Goal: Task Accomplishment & Management: Manage account settings

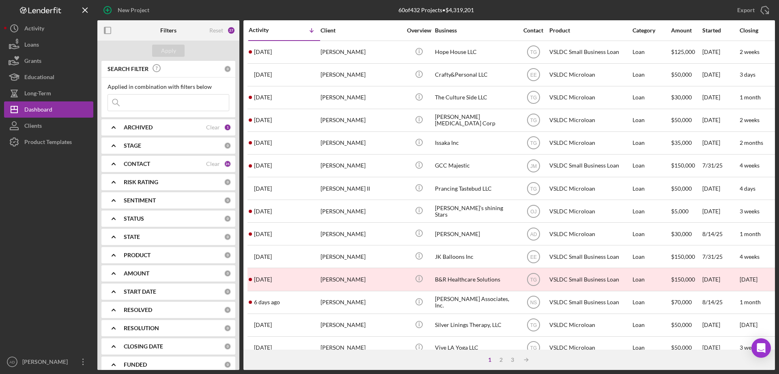
click at [273, 28] on div "Activity" at bounding box center [267, 30] width 36 height 6
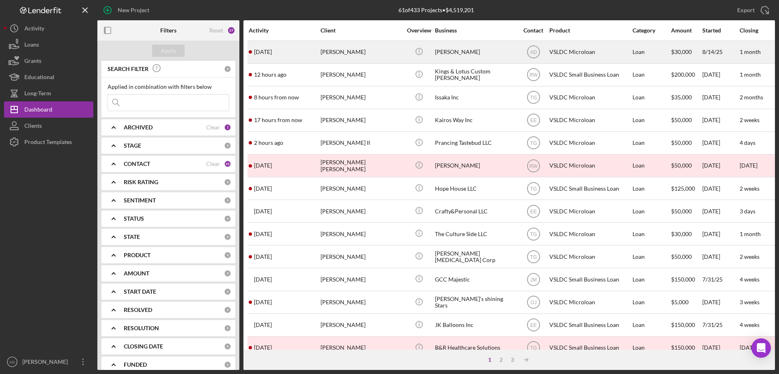
click at [337, 50] on div "[PERSON_NAME]" at bounding box center [360, 51] width 81 height 21
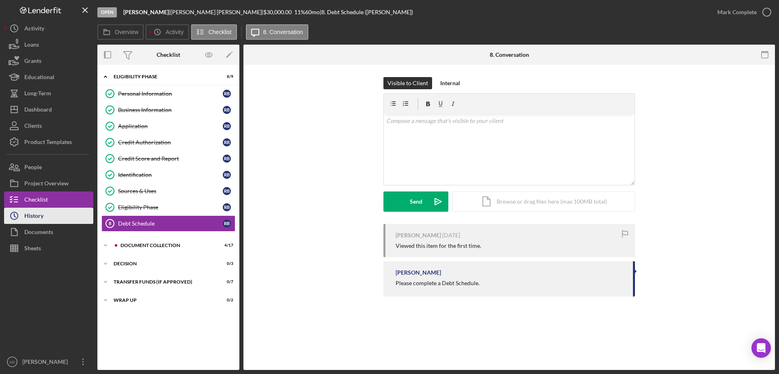
click at [35, 213] on div "History" at bounding box center [33, 217] width 19 height 18
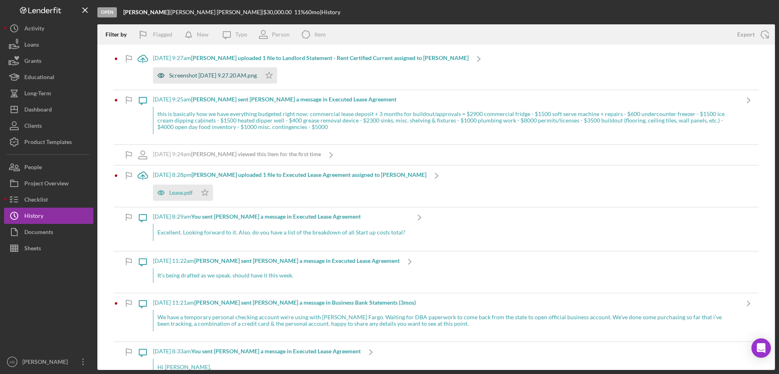
click at [191, 72] on div "Screenshot [DATE] 9.27.20 AM.png" at bounding box center [213, 75] width 88 height 6
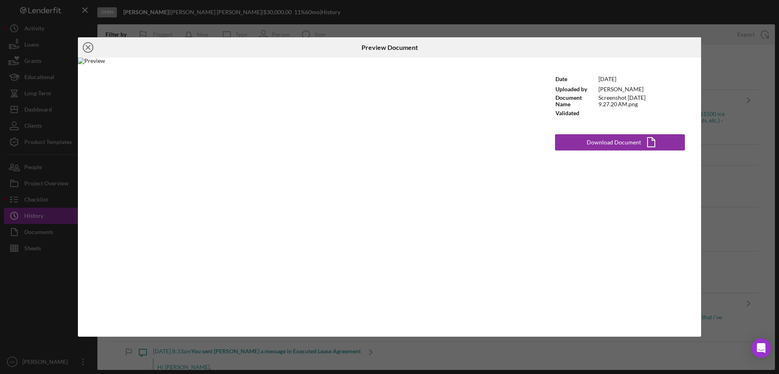
click at [85, 46] on icon "Icon/Close" at bounding box center [88, 47] width 20 height 20
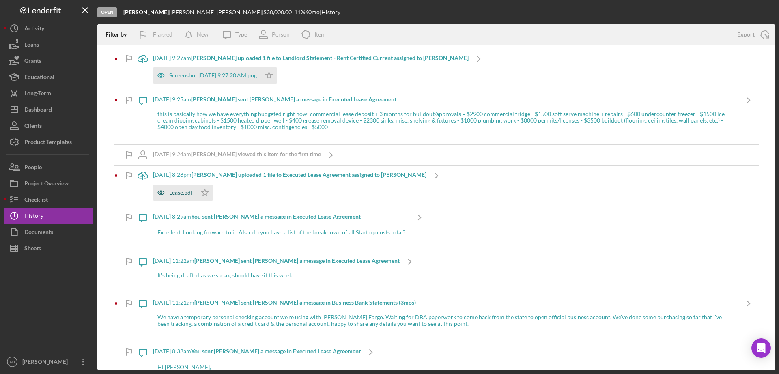
click at [178, 193] on div "Lease.pdf" at bounding box center [181, 192] width 24 height 6
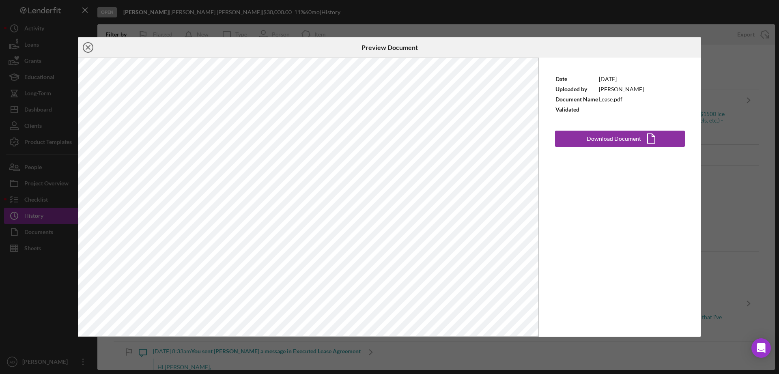
click at [85, 47] on icon "Icon/Close" at bounding box center [88, 47] width 20 height 20
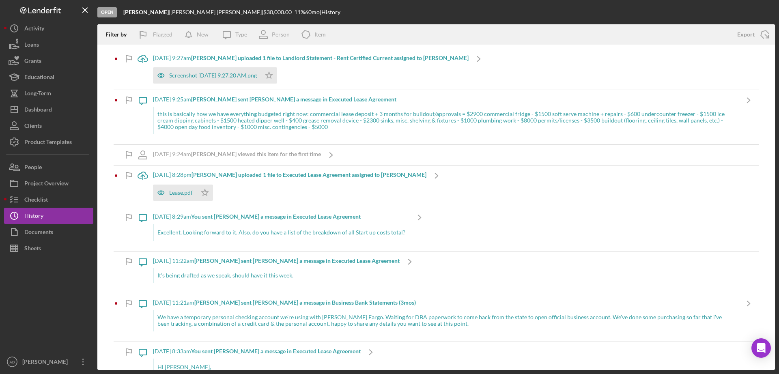
click at [232, 191] on div "Lease.pdf Icon/Star" at bounding box center [289, 190] width 273 height 20
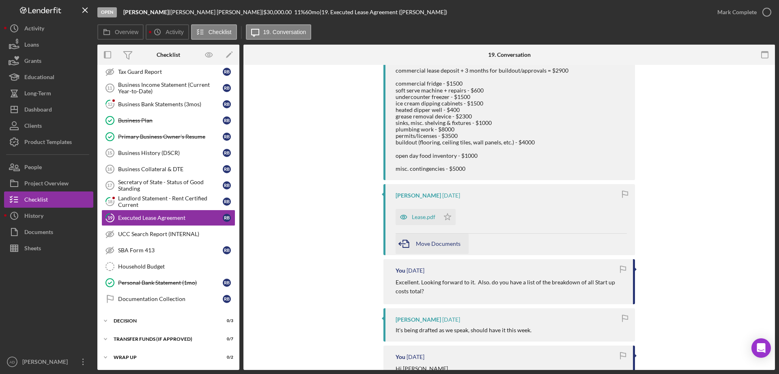
scroll to position [189, 0]
click at [447, 217] on icon "Icon/Star" at bounding box center [447, 216] width 16 height 16
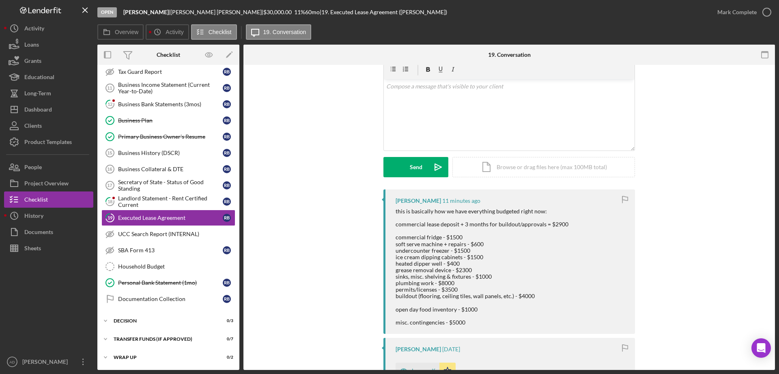
scroll to position [0, 0]
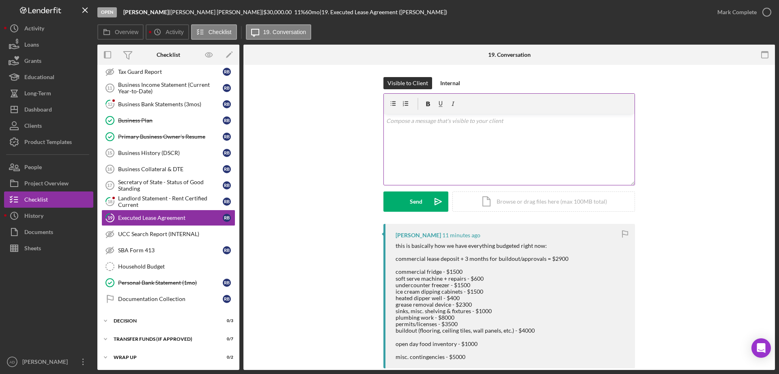
click at [411, 124] on p at bounding box center [509, 120] width 246 height 9
click at [492, 131] on p "I noticed you only did the lease for 1 year. what are the terms or plan afterwa…" at bounding box center [509, 132] width 246 height 9
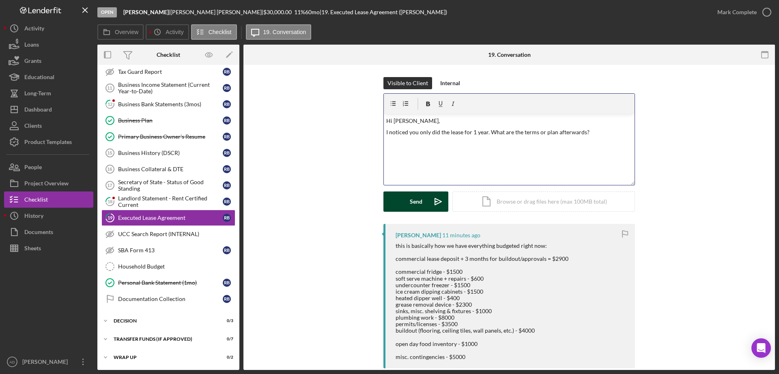
click at [410, 203] on div "Send" at bounding box center [416, 201] width 13 height 20
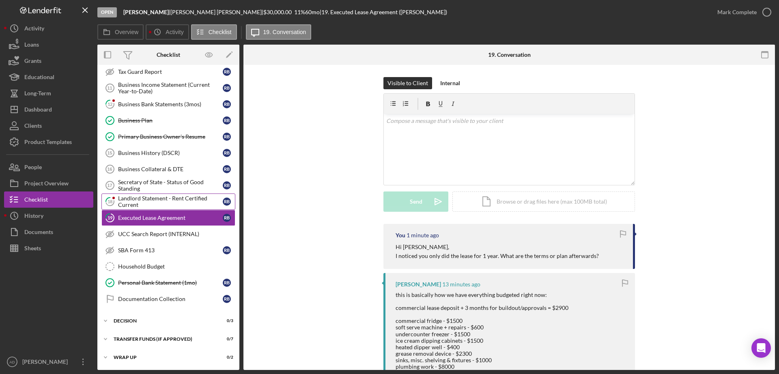
click at [144, 200] on div "Landlord Statement - Rent Certified Current" at bounding box center [170, 201] width 105 height 13
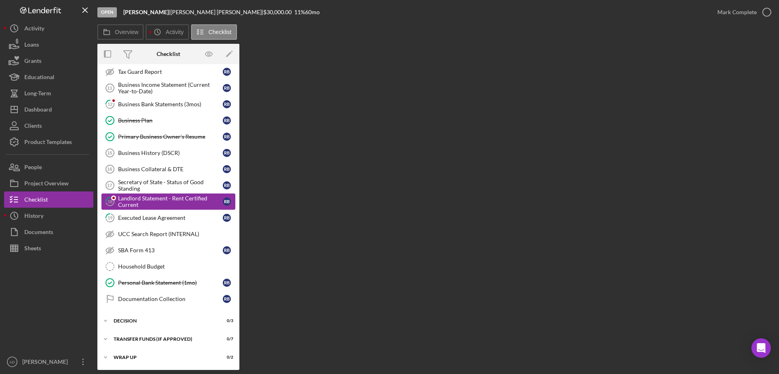
scroll to position [73, 0]
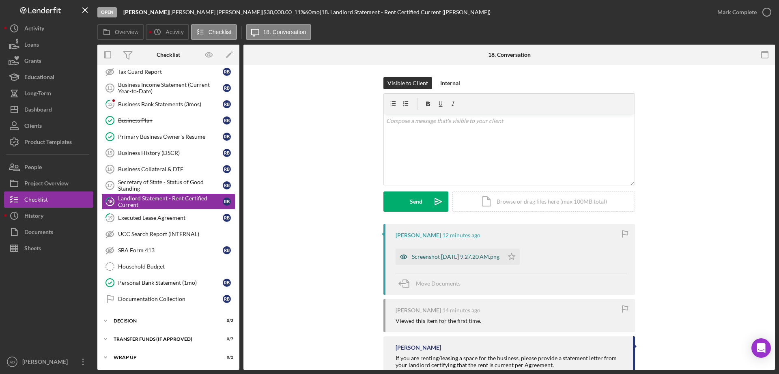
click at [424, 255] on div "Screenshot [DATE] 9.27.20 AM.png" at bounding box center [456, 256] width 88 height 6
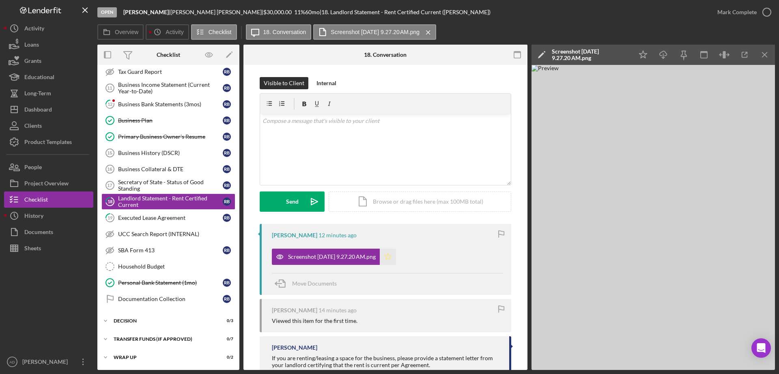
click at [396, 256] on icon "Icon/Star" at bounding box center [388, 257] width 16 height 16
click at [739, 13] on div "Mark Complete" at bounding box center [736, 12] width 39 height 16
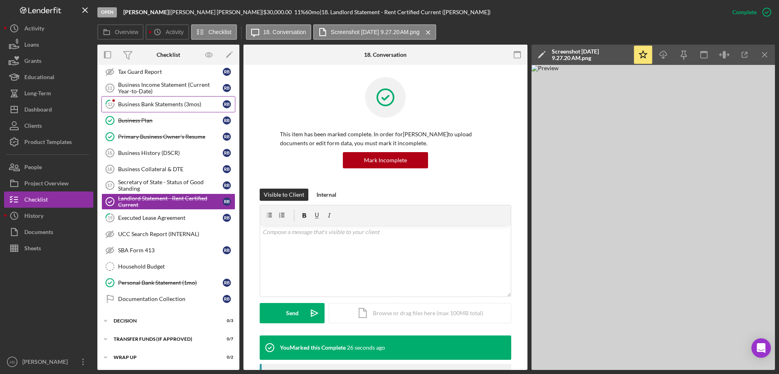
click at [144, 100] on link "12 Business Bank Statements (3mos) R B" at bounding box center [168, 104] width 134 height 16
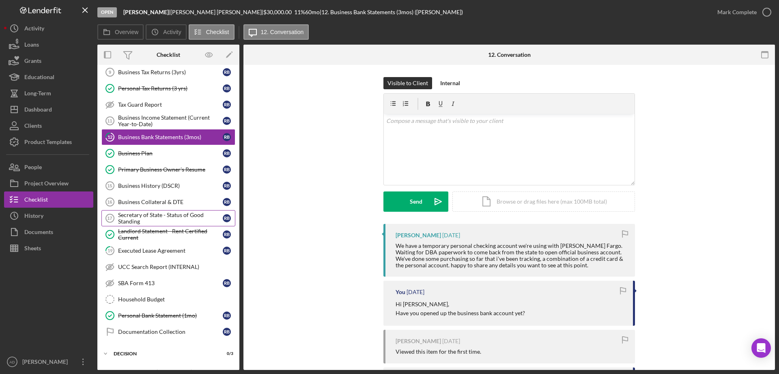
scroll to position [36, 0]
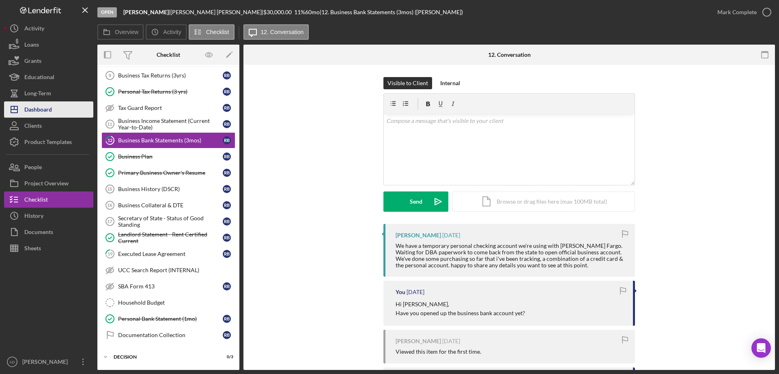
click at [44, 109] on div "Dashboard" at bounding box center [38, 110] width 28 height 18
